Goal: Task Accomplishment & Management: Manage account settings

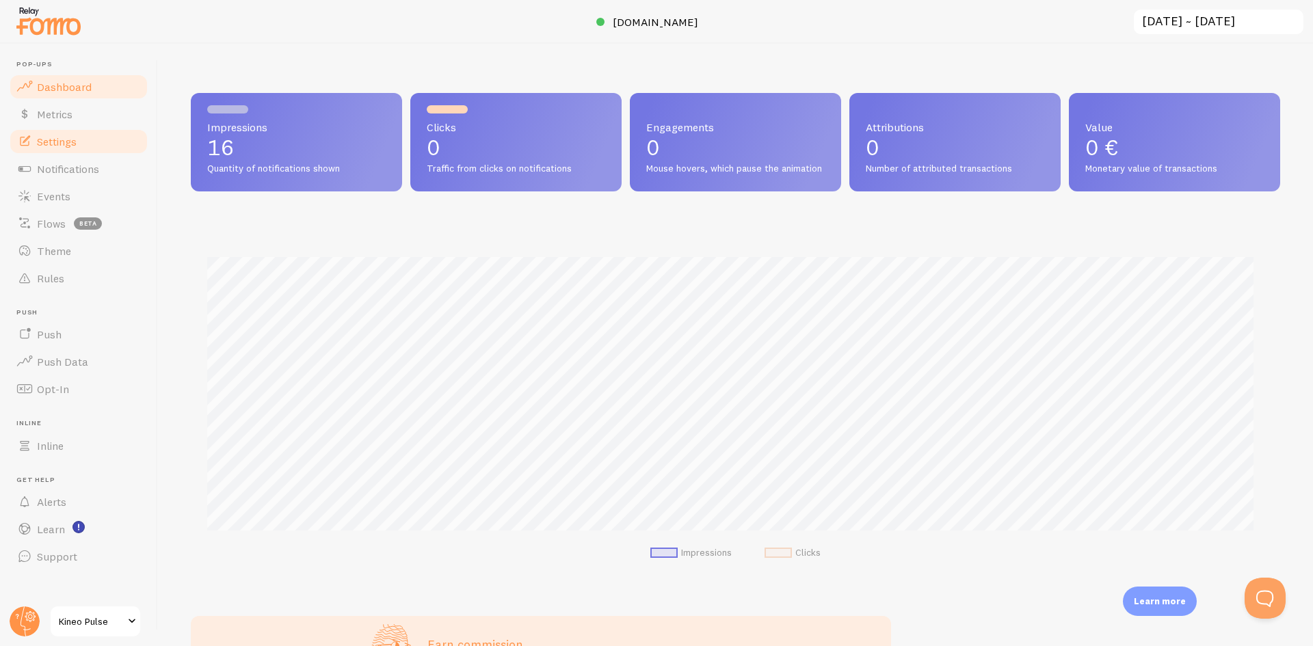
click at [79, 148] on link "Settings" at bounding box center [78, 141] width 141 height 27
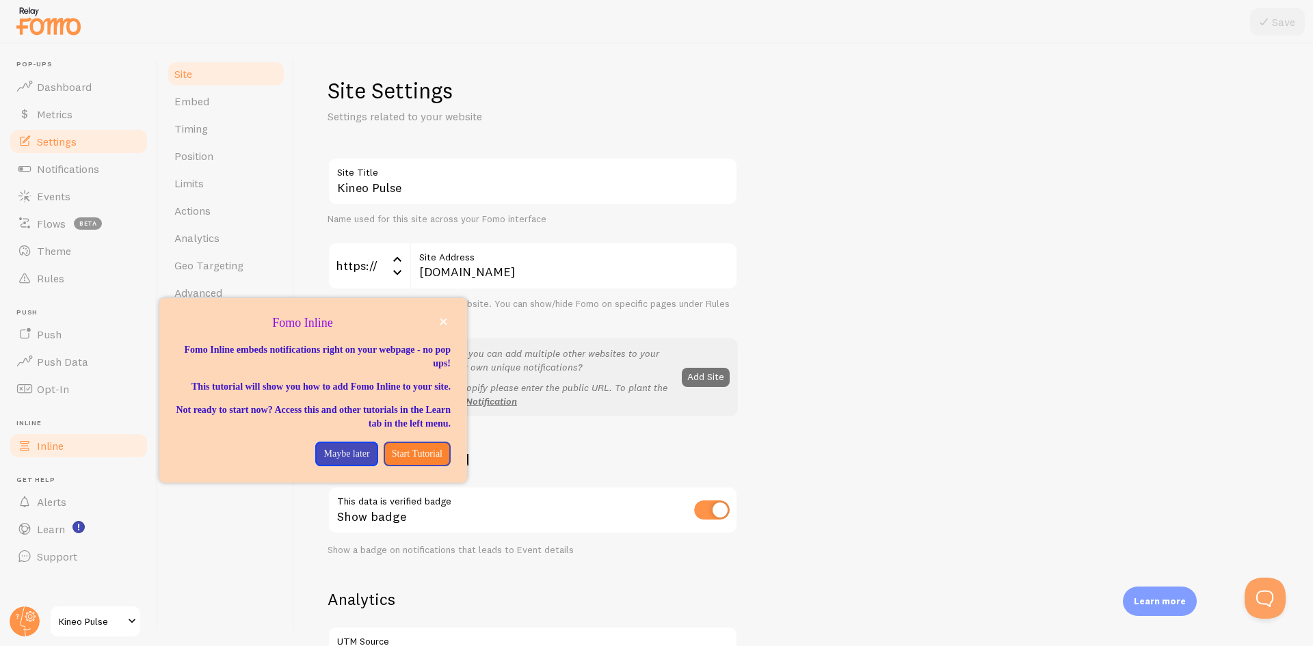
click at [47, 448] on span "Inline" at bounding box center [50, 446] width 27 height 14
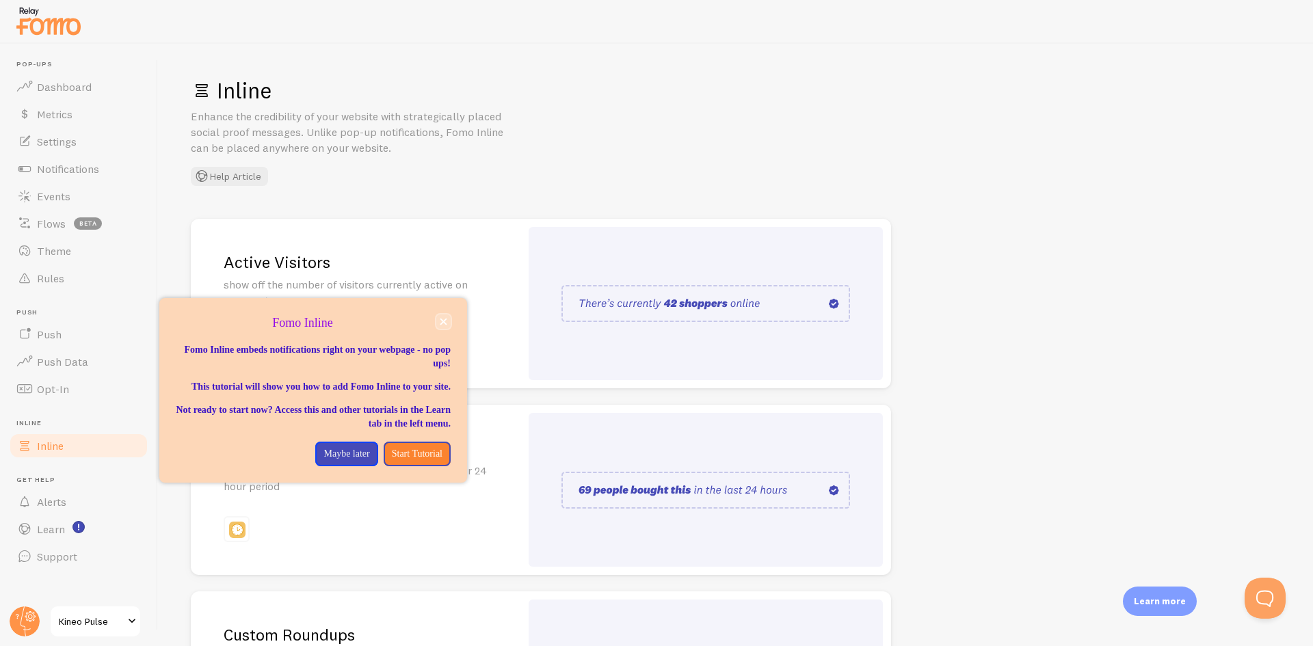
click at [442, 318] on icon "close," at bounding box center [444, 322] width 8 height 8
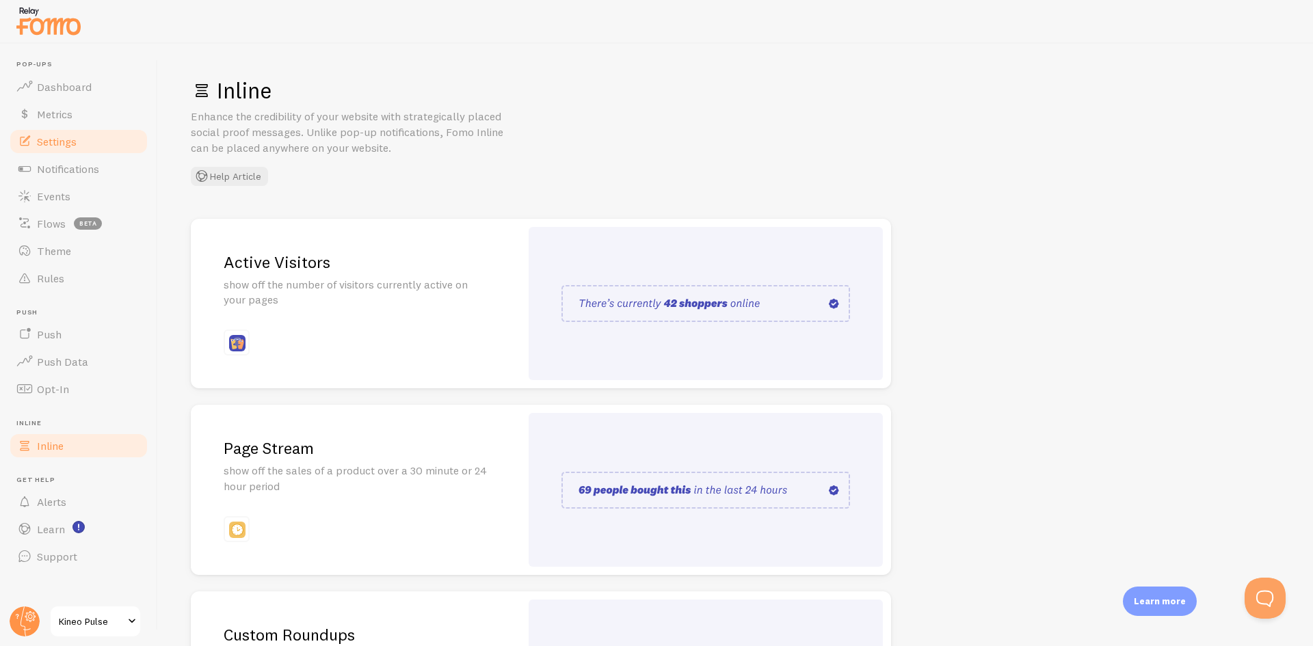
click at [68, 141] on span "Settings" at bounding box center [57, 142] width 40 height 14
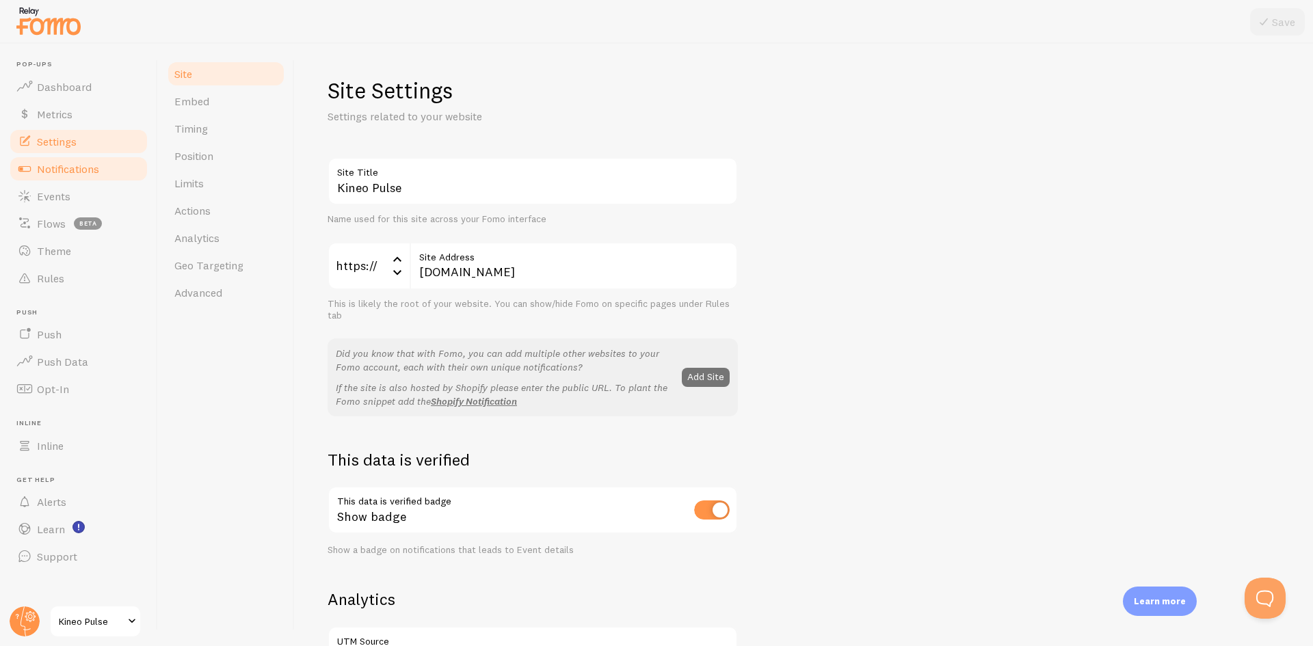
click at [69, 160] on link "Notifications" at bounding box center [78, 168] width 141 height 27
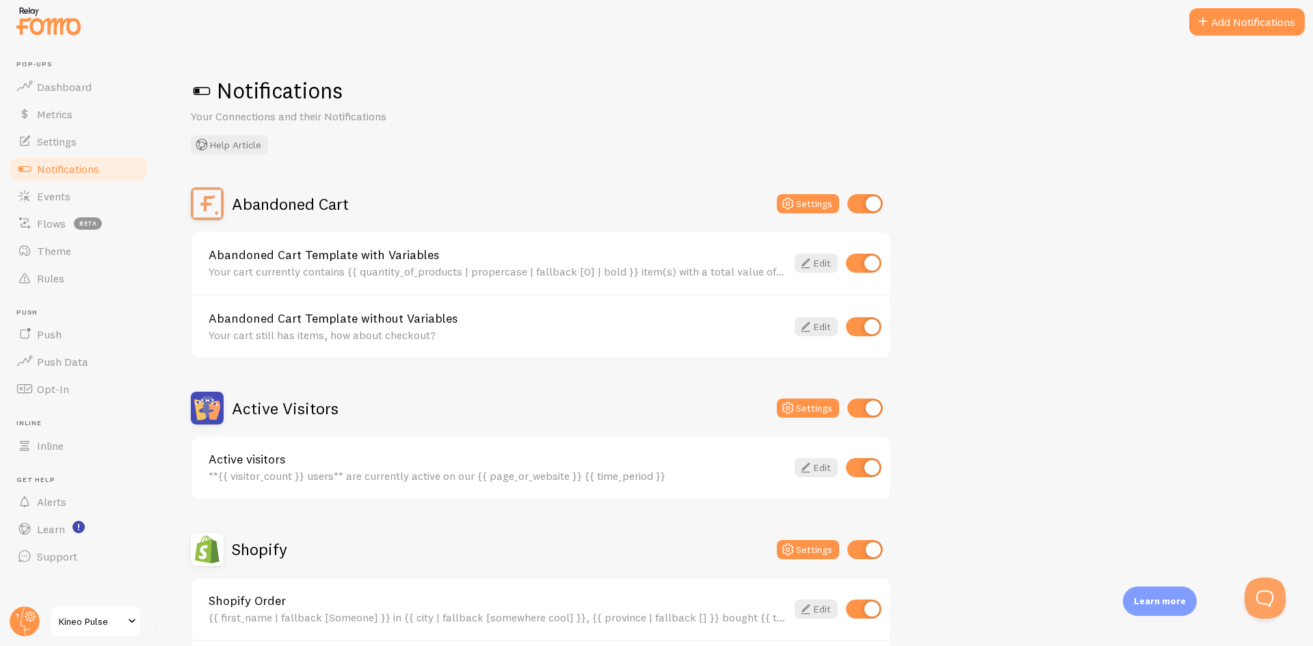
click at [871, 197] on input "checkbox" at bounding box center [865, 203] width 36 height 19
checkbox input "false"
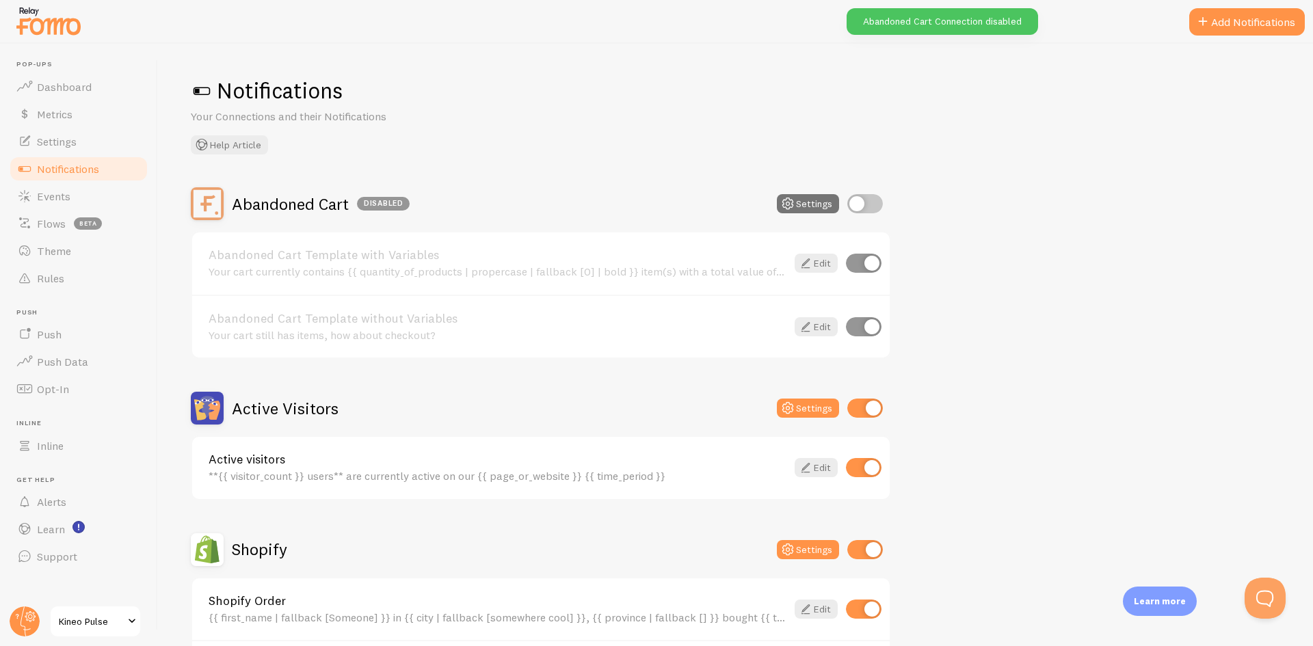
click at [872, 406] on input "checkbox" at bounding box center [865, 408] width 36 height 19
checkbox input "false"
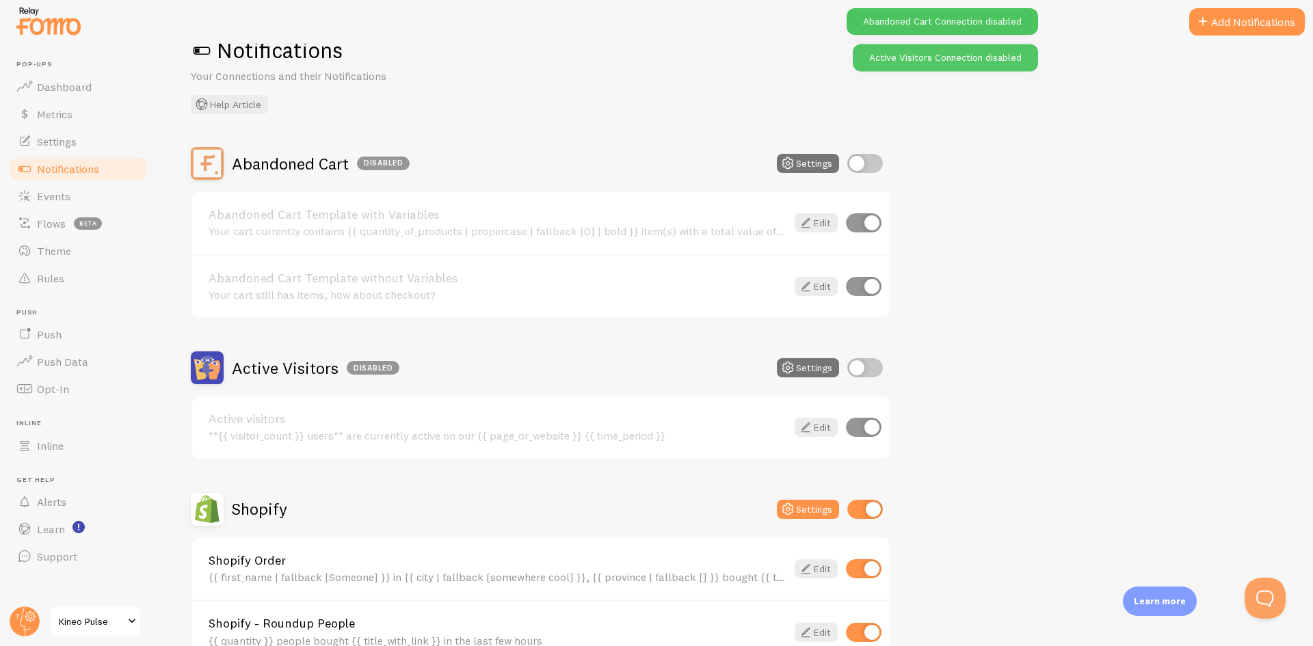
scroll to position [137, 0]
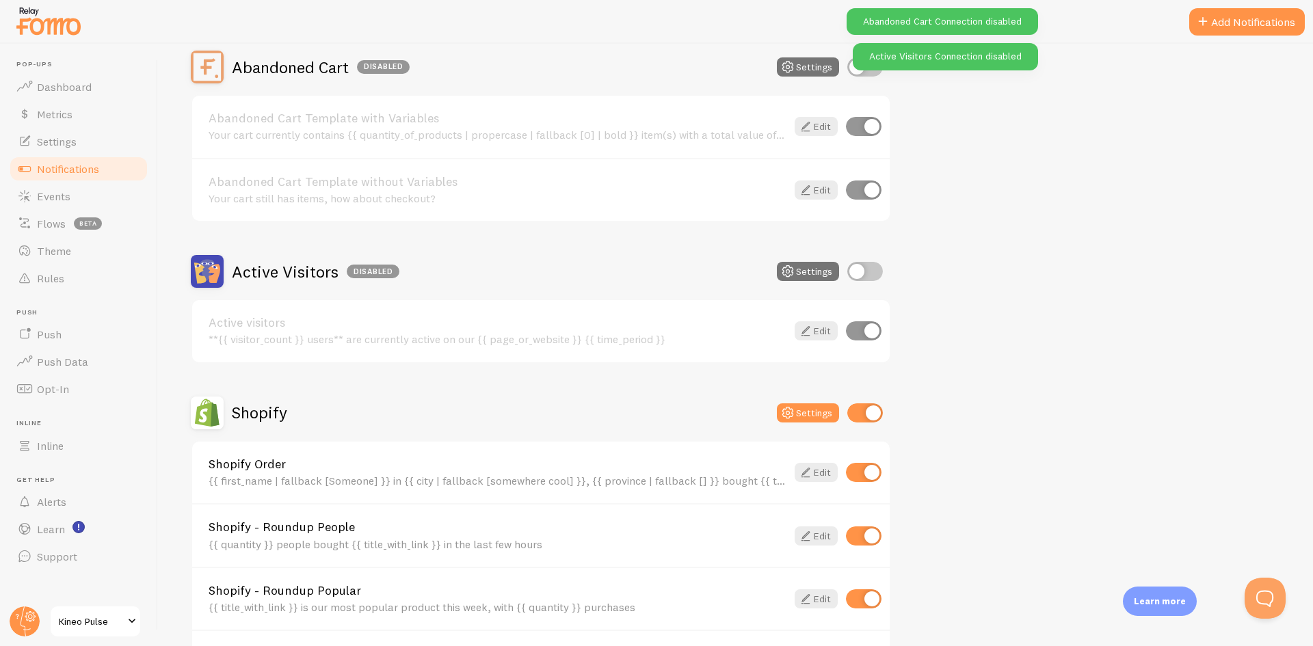
click at [856, 423] on div at bounding box center [865, 413] width 36 height 19
click at [867, 410] on input "checkbox" at bounding box center [865, 413] width 36 height 19
checkbox input "false"
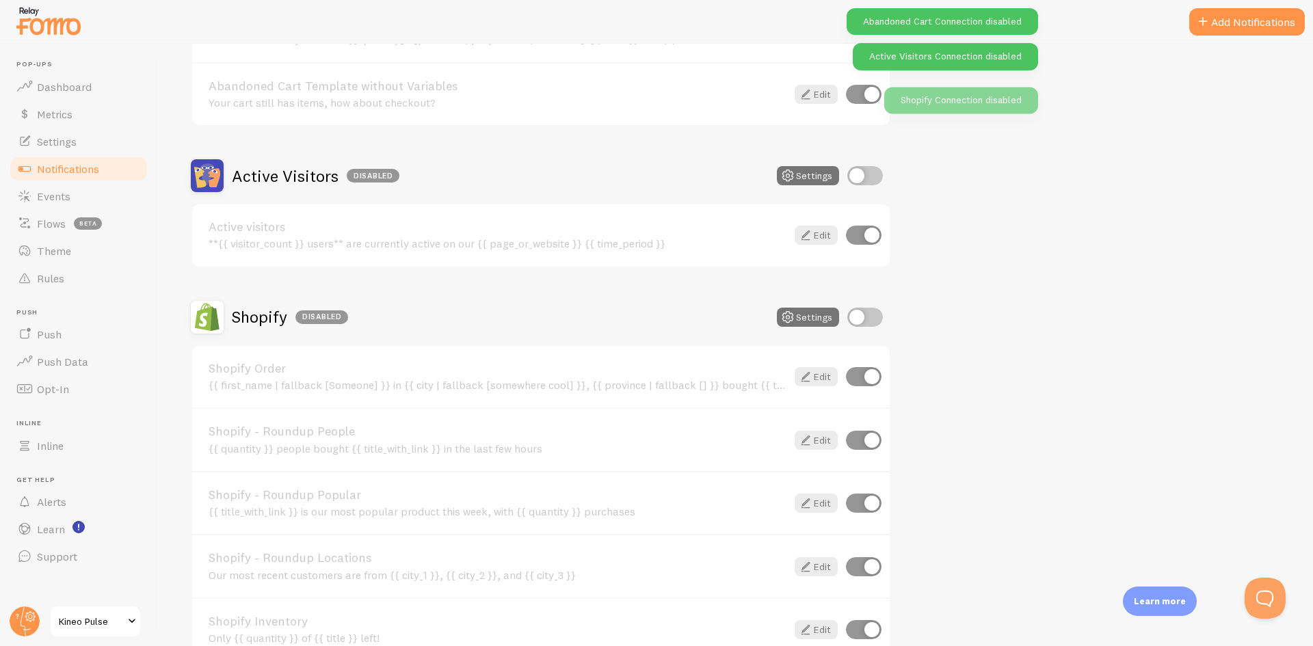
scroll to position [456, 0]
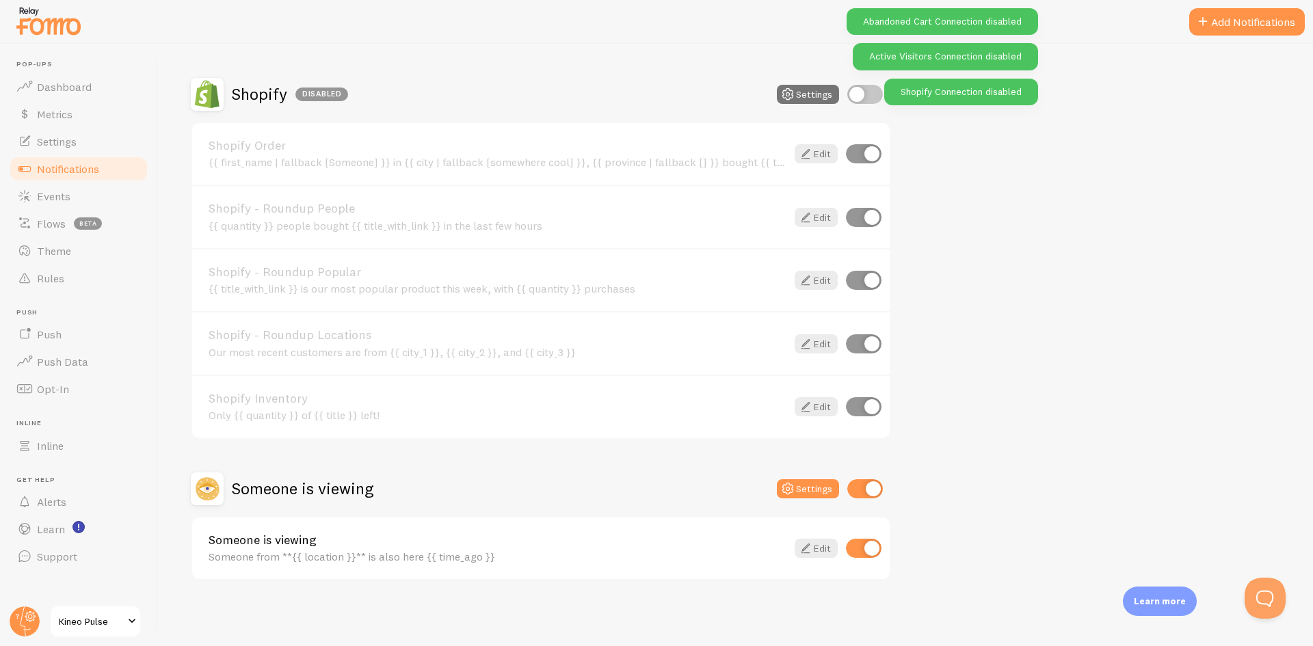
drag, startPoint x: 862, startPoint y: 477, endPoint x: 862, endPoint y: 484, distance: 7.6
click at [862, 481] on div "Someone is viewing Settings" at bounding box center [541, 489] width 700 height 33
click at [865, 486] on input "checkbox" at bounding box center [865, 488] width 36 height 19
checkbox input "false"
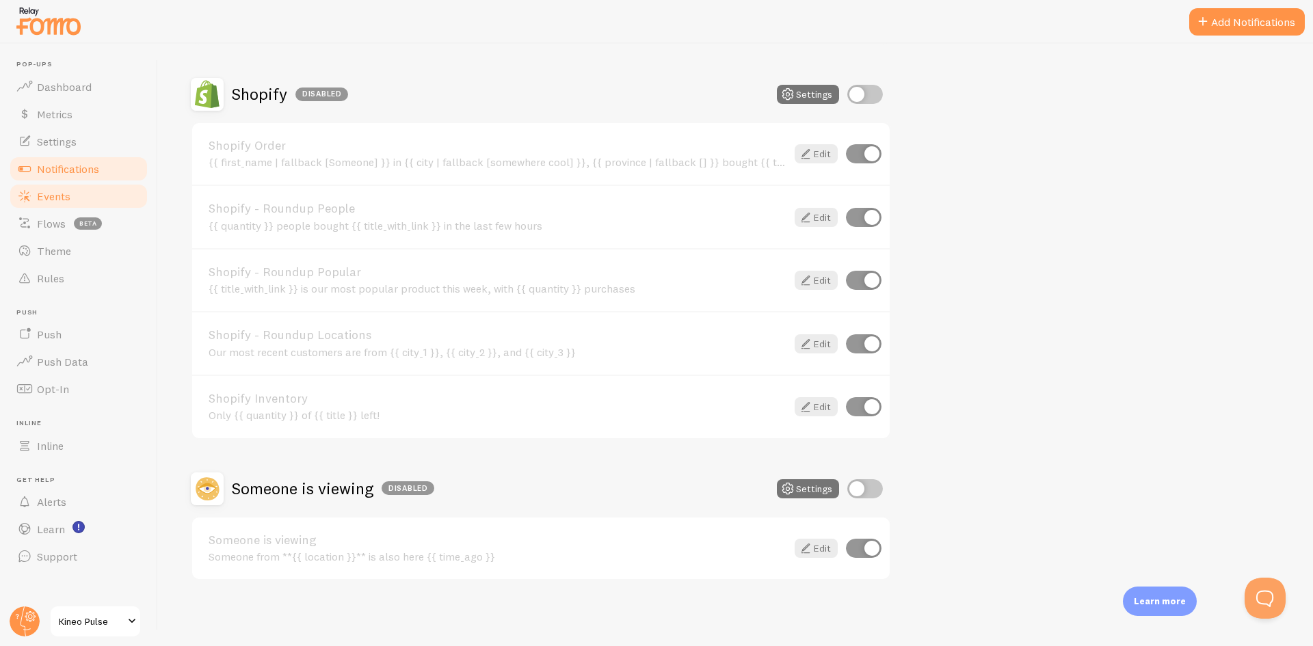
click at [65, 201] on span "Events" at bounding box center [54, 196] width 34 height 14
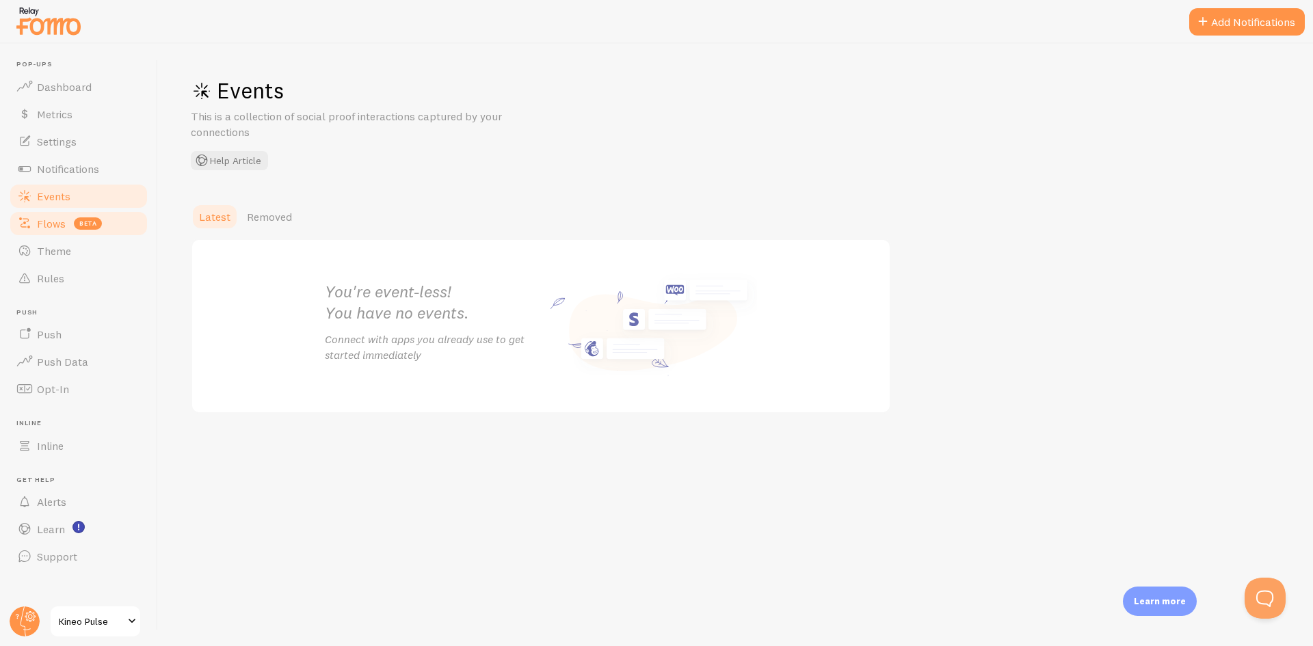
click at [48, 228] on span "Flows" at bounding box center [51, 224] width 29 height 14
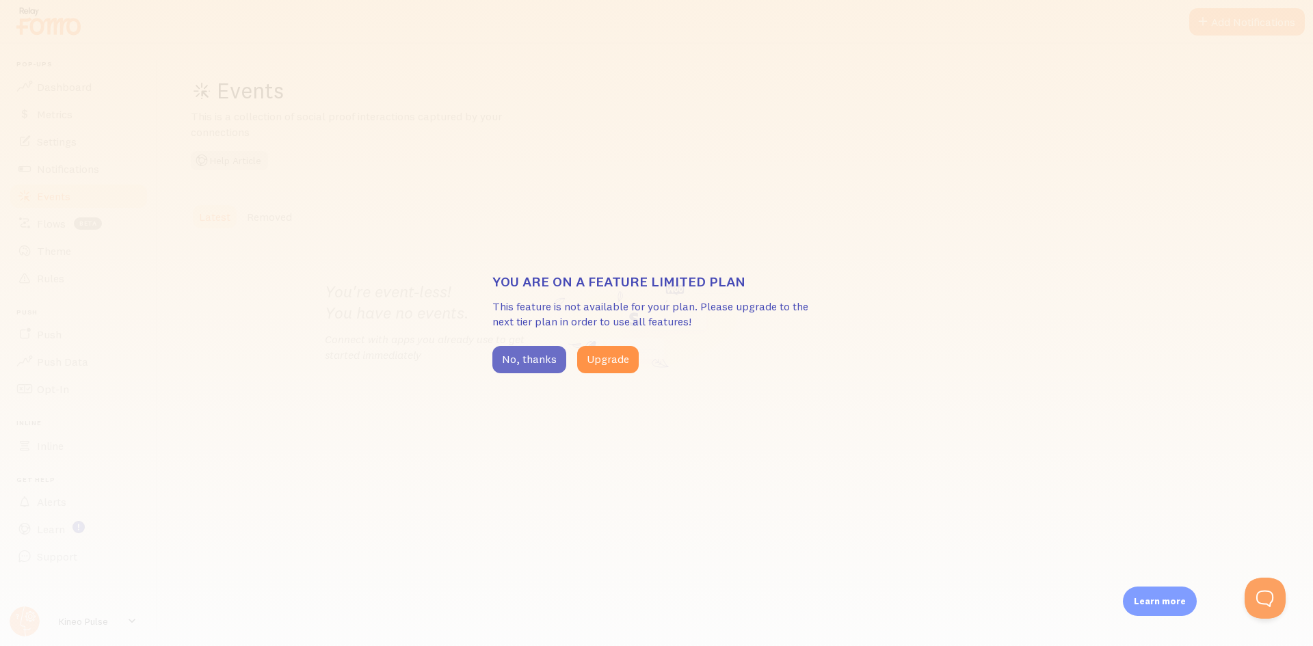
click at [559, 358] on button "No, thanks" at bounding box center [529, 359] width 74 height 27
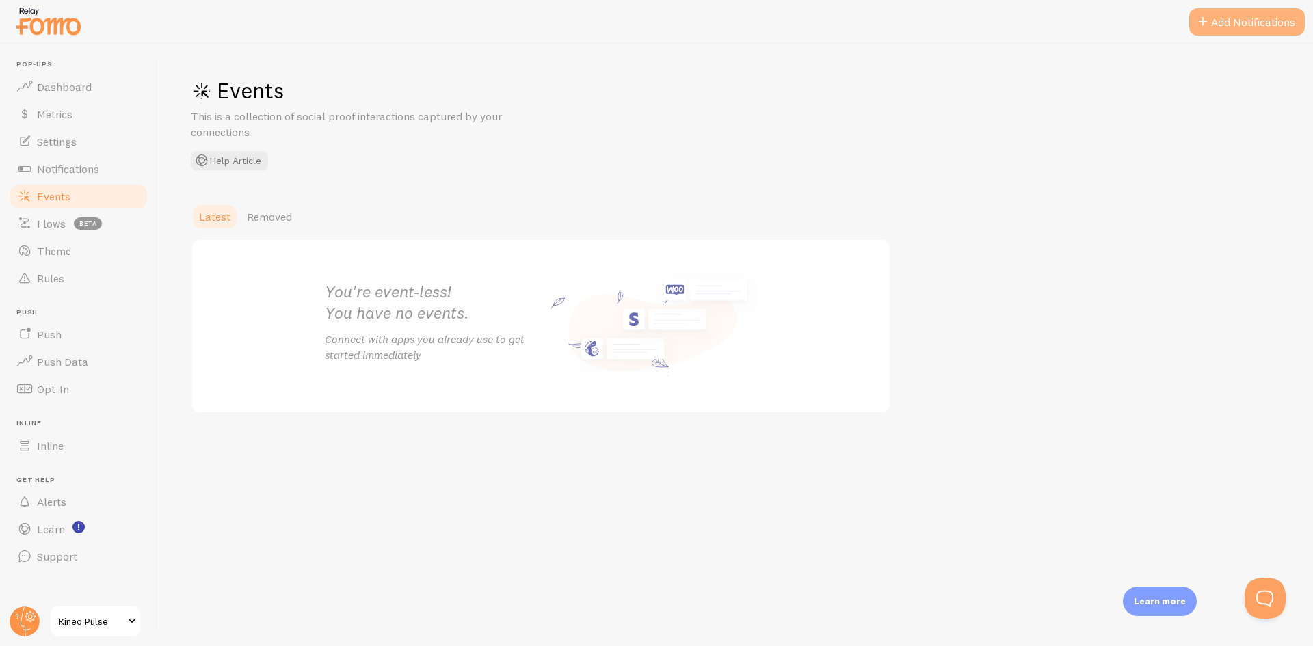
click at [1235, 25] on button "Add Notifications" at bounding box center [1247, 21] width 116 height 27
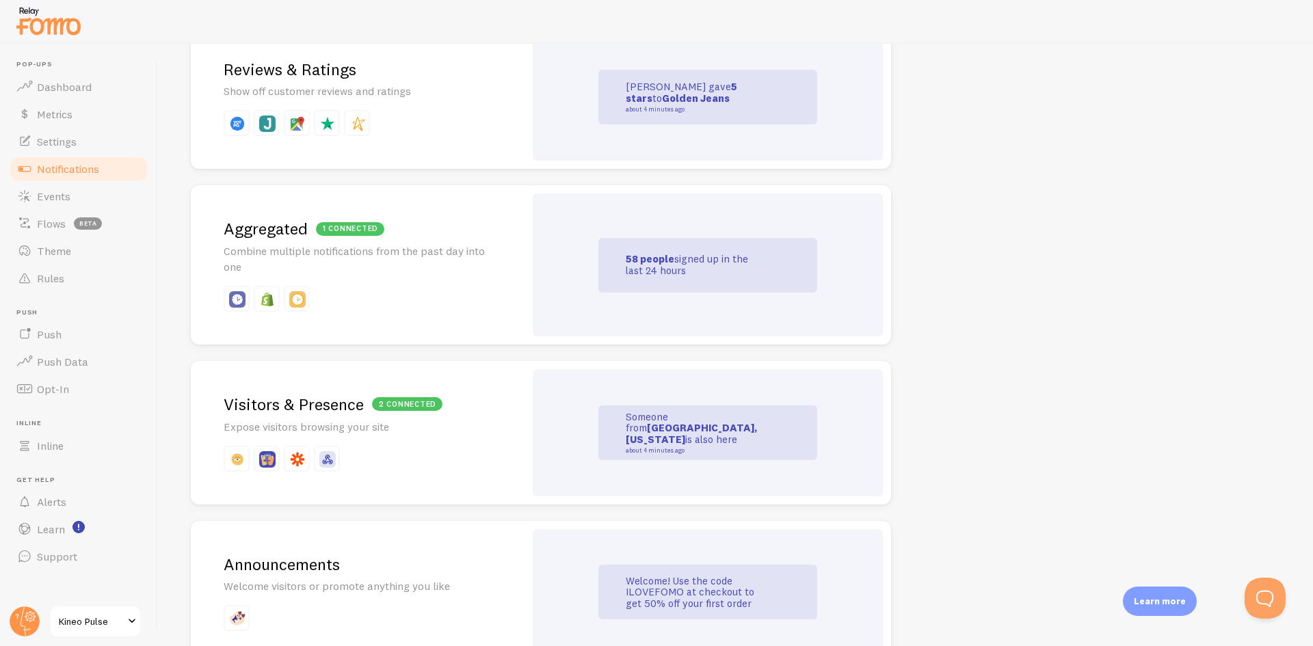
scroll to position [547, 0]
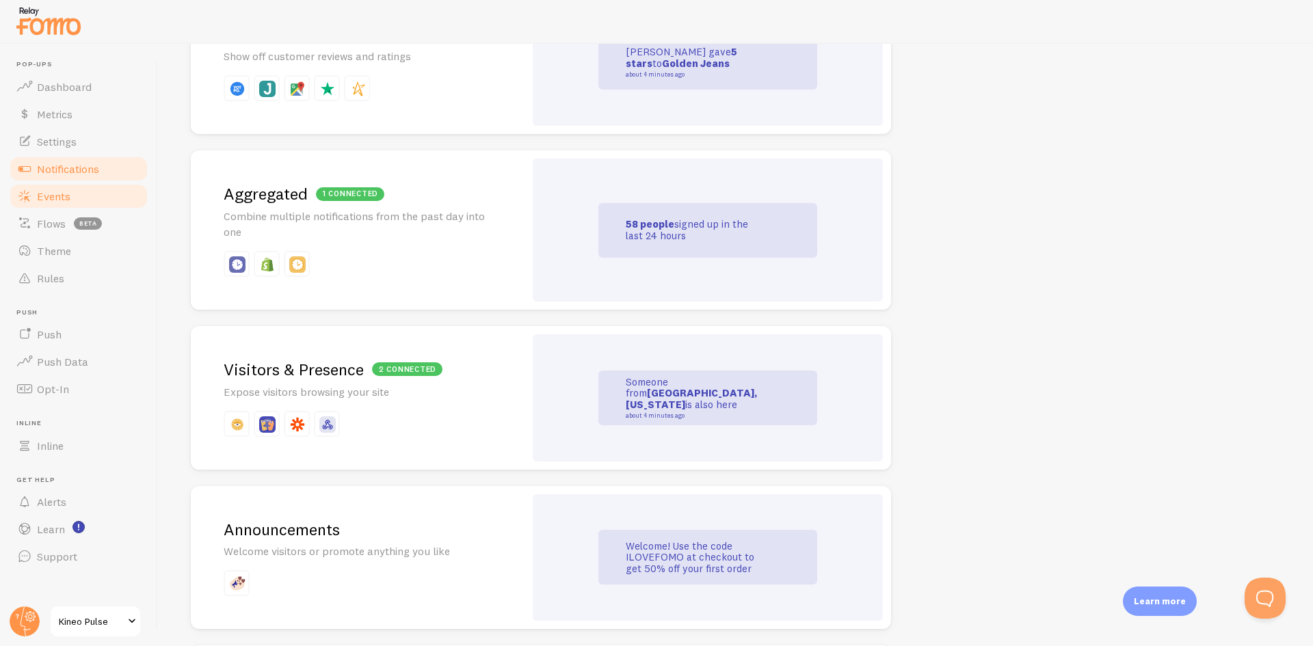
click at [53, 196] on span "Events" at bounding box center [54, 196] width 34 height 14
